Goal: Task Accomplishment & Management: Complete application form

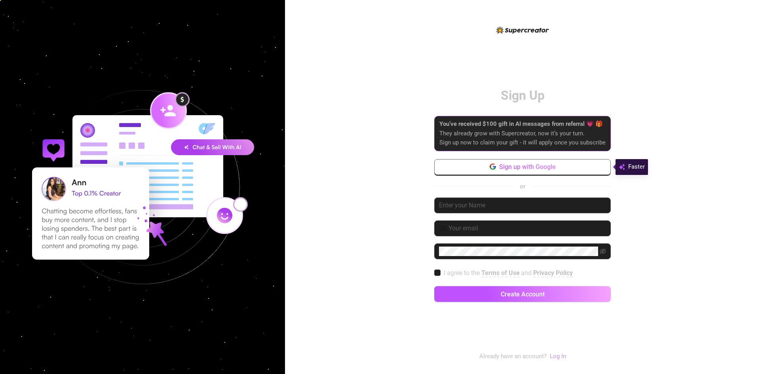
click at [532, 171] on button "Sign up with Google" at bounding box center [522, 167] width 177 height 16
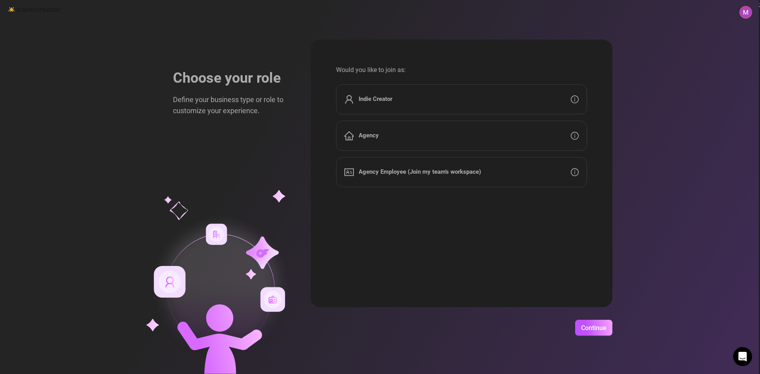
click at [430, 95] on div "Indie Creator" at bounding box center [461, 99] width 251 height 30
click at [592, 327] on span "Continue" at bounding box center [593, 328] width 25 height 8
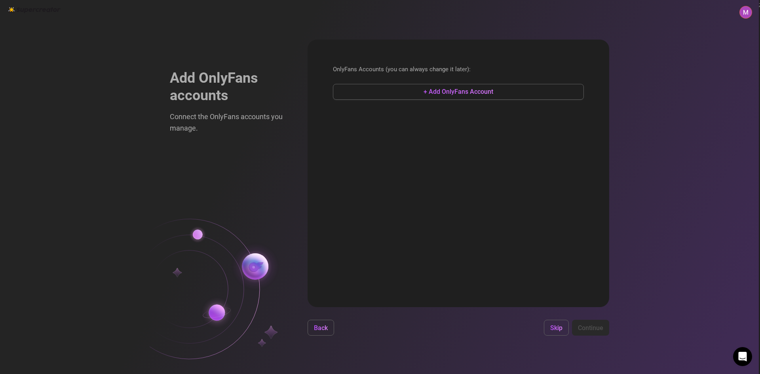
click at [424, 93] on span "+ Add OnlyFans Account" at bounding box center [459, 92] width 70 height 8
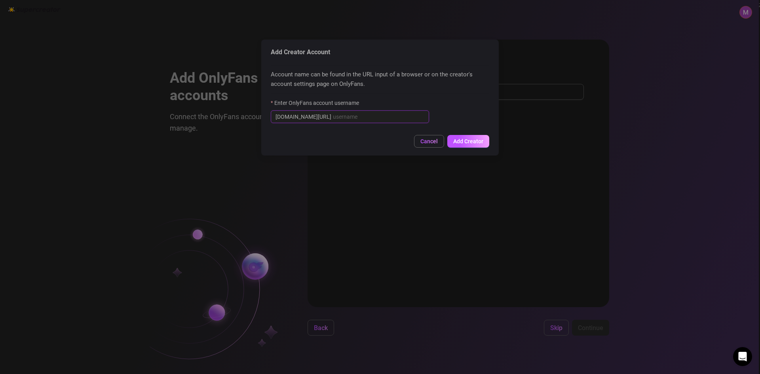
click at [334, 116] on input "Enter OnlyFans account username" at bounding box center [378, 116] width 91 height 9
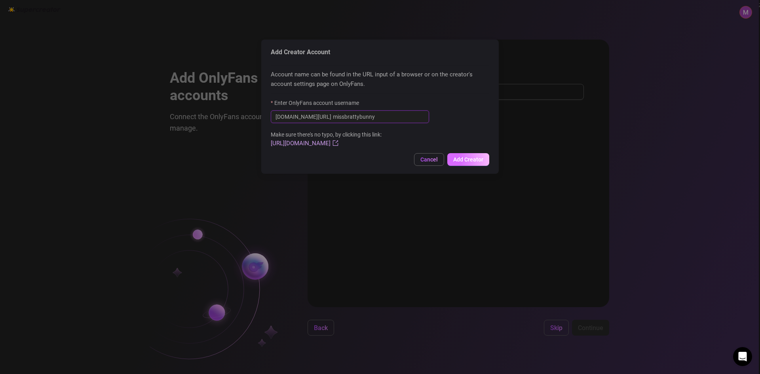
type input "missbrattybunny"
click at [474, 159] on span "Add Creator" at bounding box center [468, 159] width 30 height 6
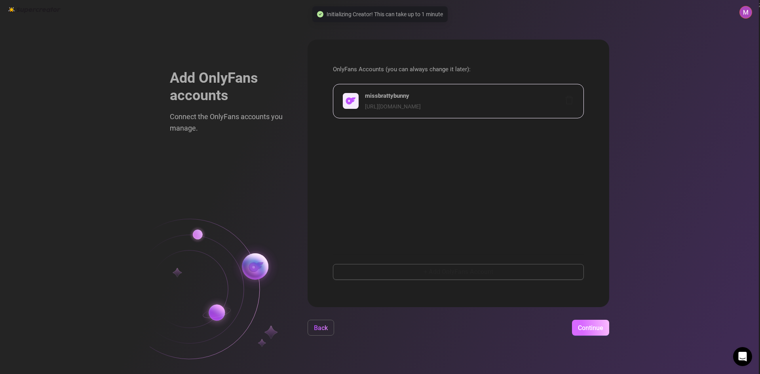
click at [592, 329] on span "Continue" at bounding box center [590, 328] width 25 height 8
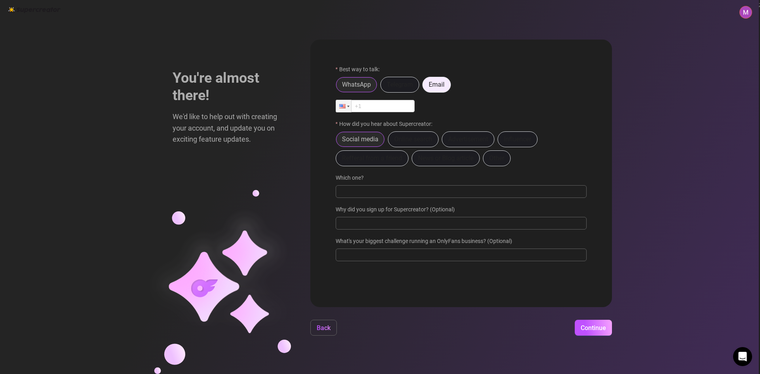
click at [444, 85] on span "Email" at bounding box center [437, 85] width 16 height 8
click at [425, 87] on input "Email" at bounding box center [425, 87] width 0 height 0
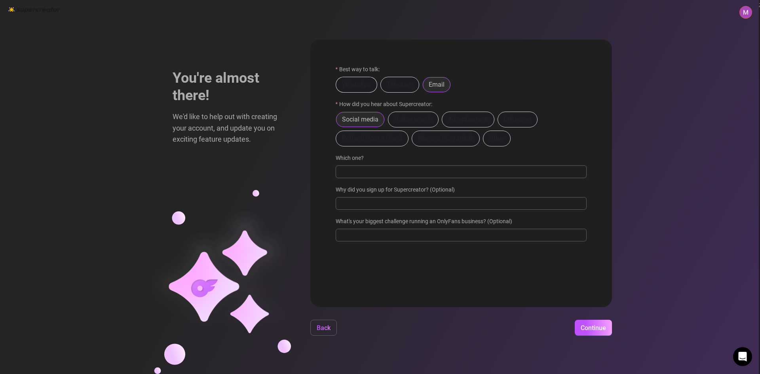
click at [355, 173] on input "Which one?" at bounding box center [461, 171] width 251 height 13
type input "youtube"
click at [415, 205] on input "Why did you sign up for Supercreator? (Optional)" at bounding box center [461, 203] width 251 height 13
click at [392, 206] on input "Why did you sign up for Supercreator? (Optional)" at bounding box center [461, 203] width 251 height 13
type input "to help me"
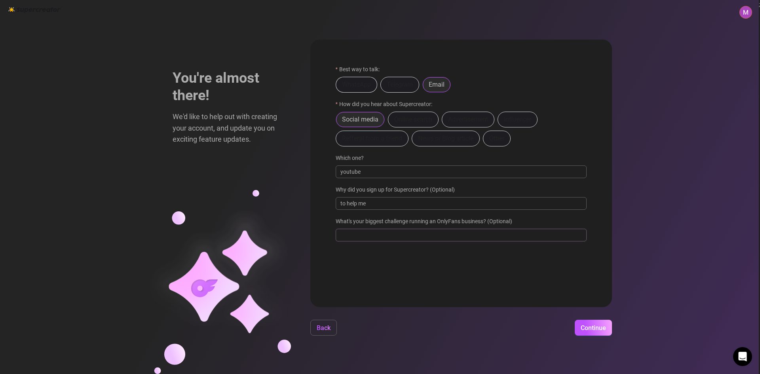
click at [408, 236] on input "What's your biggest challenge running an OnlyFans business? (Optional)" at bounding box center [461, 235] width 251 height 13
type input "creating a schedule that will help me keep my fans engaged and happy"
click at [596, 323] on button "Continue" at bounding box center [593, 328] width 37 height 16
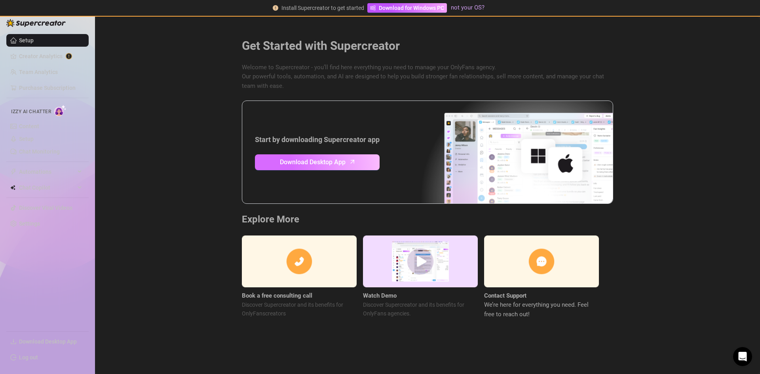
click at [301, 161] on span "Download Desktop App" at bounding box center [313, 162] width 66 height 10
